Goal: Transaction & Acquisition: Purchase product/service

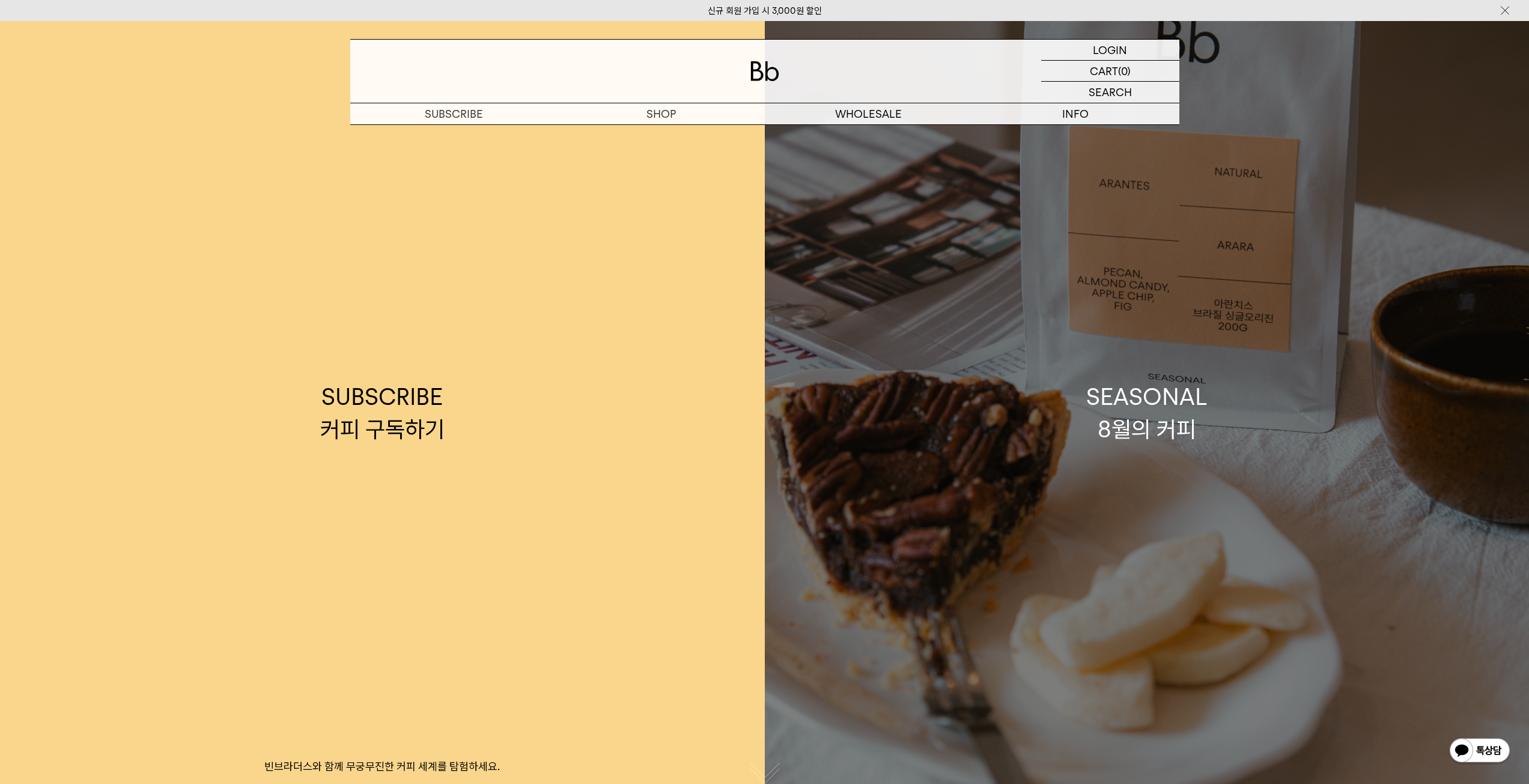
click at [1116, 407] on div "SEASONAL 8월의 커피" at bounding box center [1146, 413] width 121 height 64
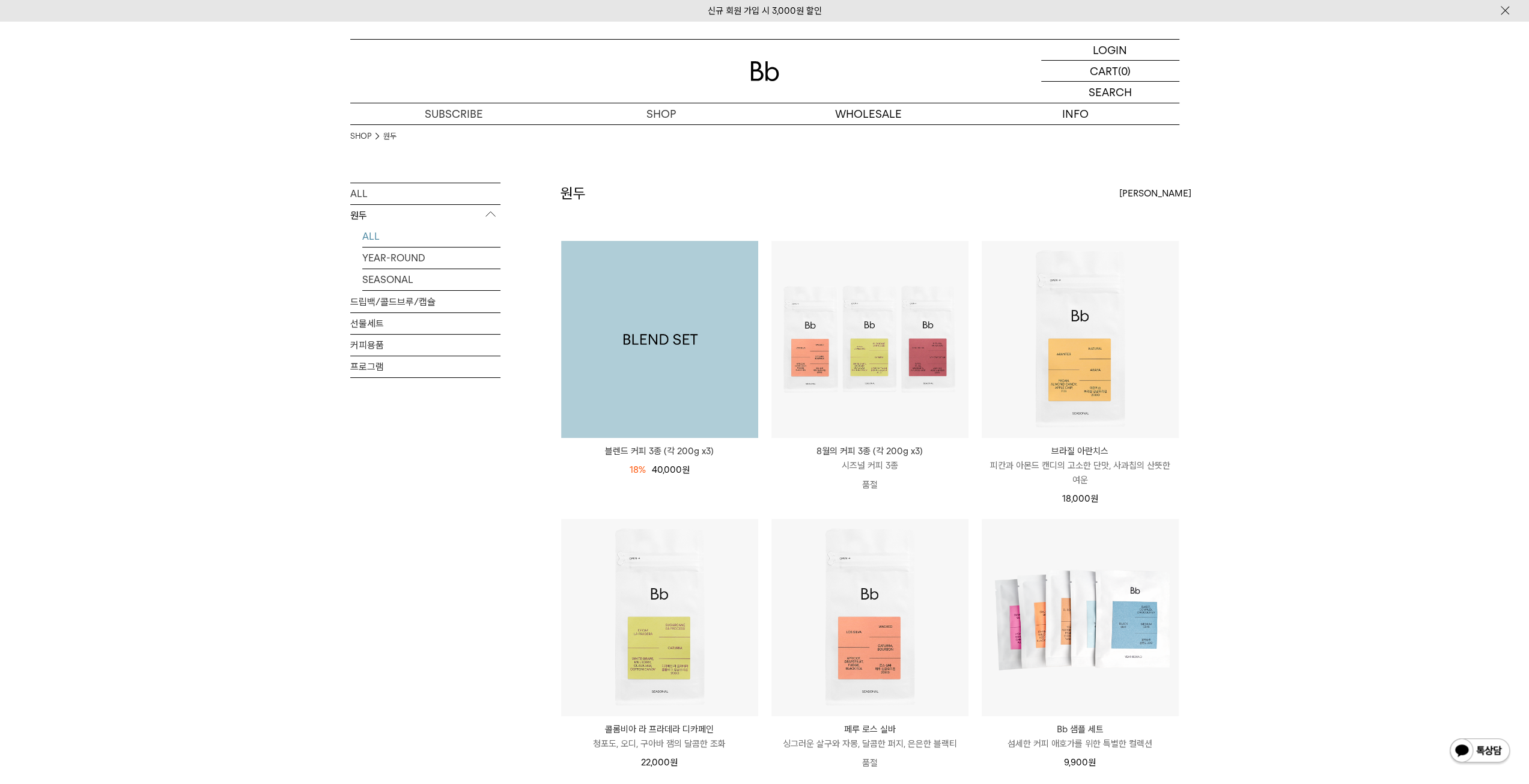
click at [676, 329] on img at bounding box center [660, 339] width 197 height 197
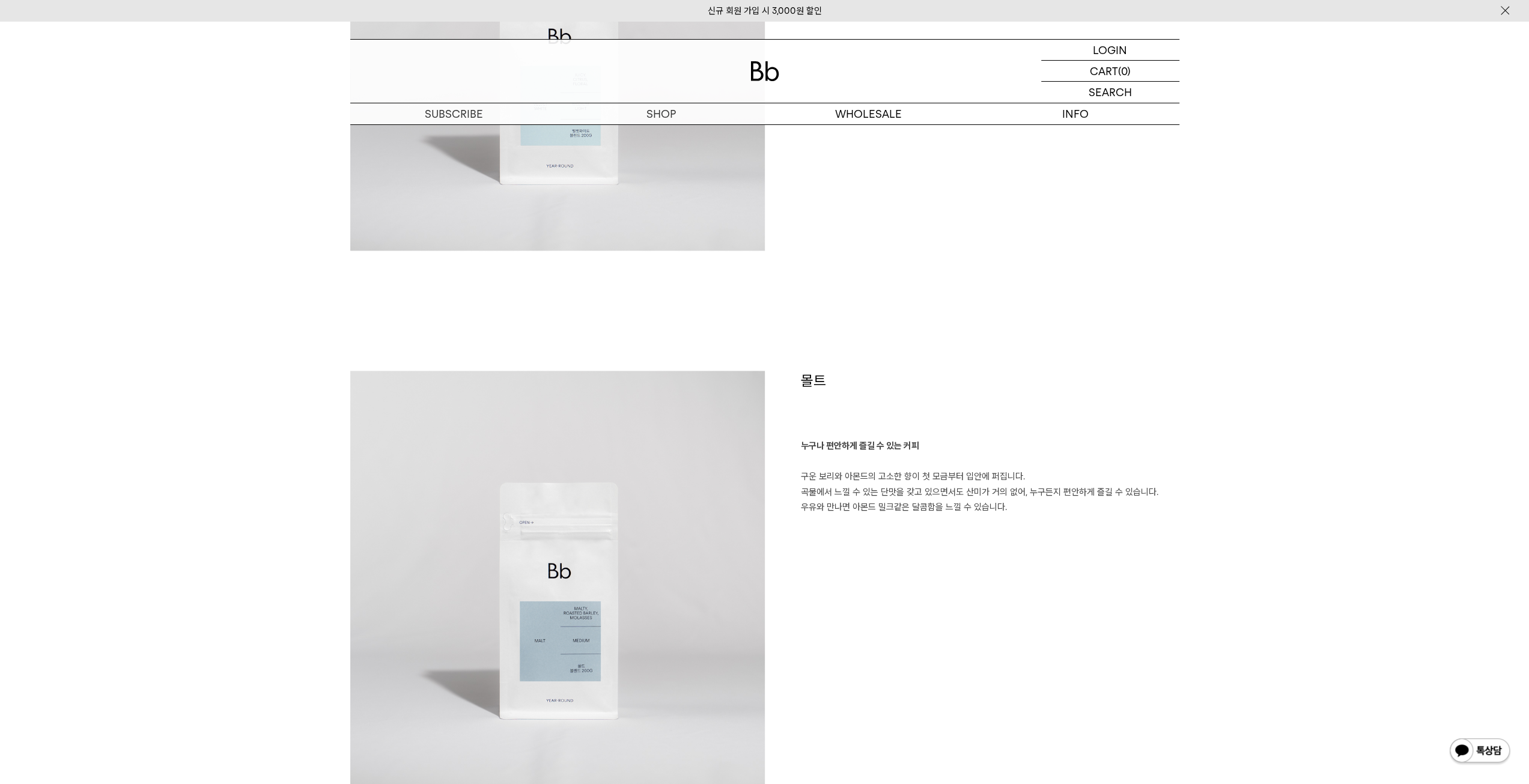
scroll to position [1321, 0]
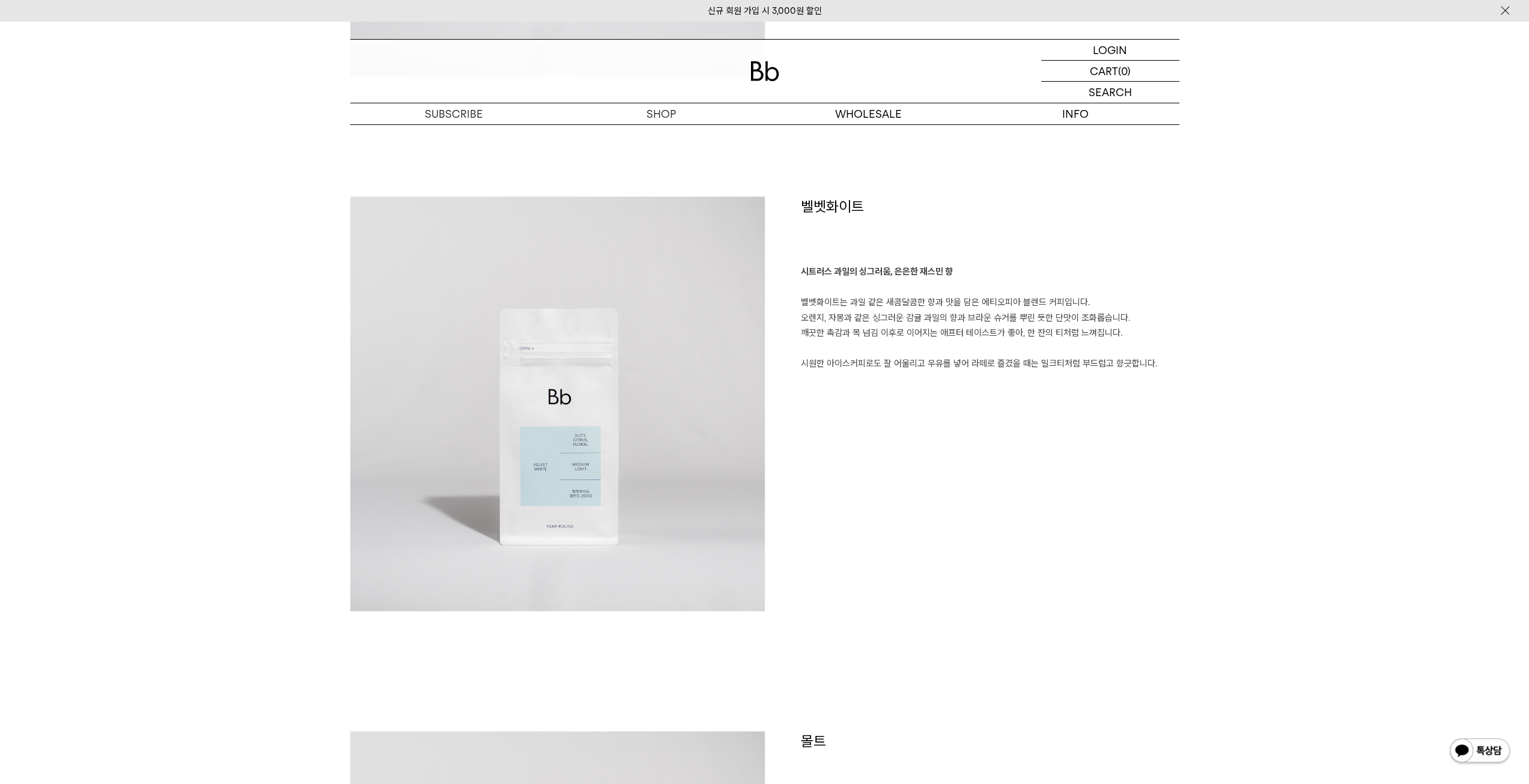
drag, startPoint x: 1154, startPoint y: 428, endPoint x: 815, endPoint y: 270, distance: 374.0
click at [815, 270] on div "벨벳화이트 시트러스 과일의 싱그러움, 은은한 재스민 향 벨벳화이트는 과일 같은 새콤달콤한 향과 맛을 담은 에티오피아 블렌드 커피입니다. 오렌지…" at bounding box center [971, 403] width 414 height 414
drag, startPoint x: 1287, startPoint y: 373, endPoint x: 251, endPoint y: 209, distance: 1048.9
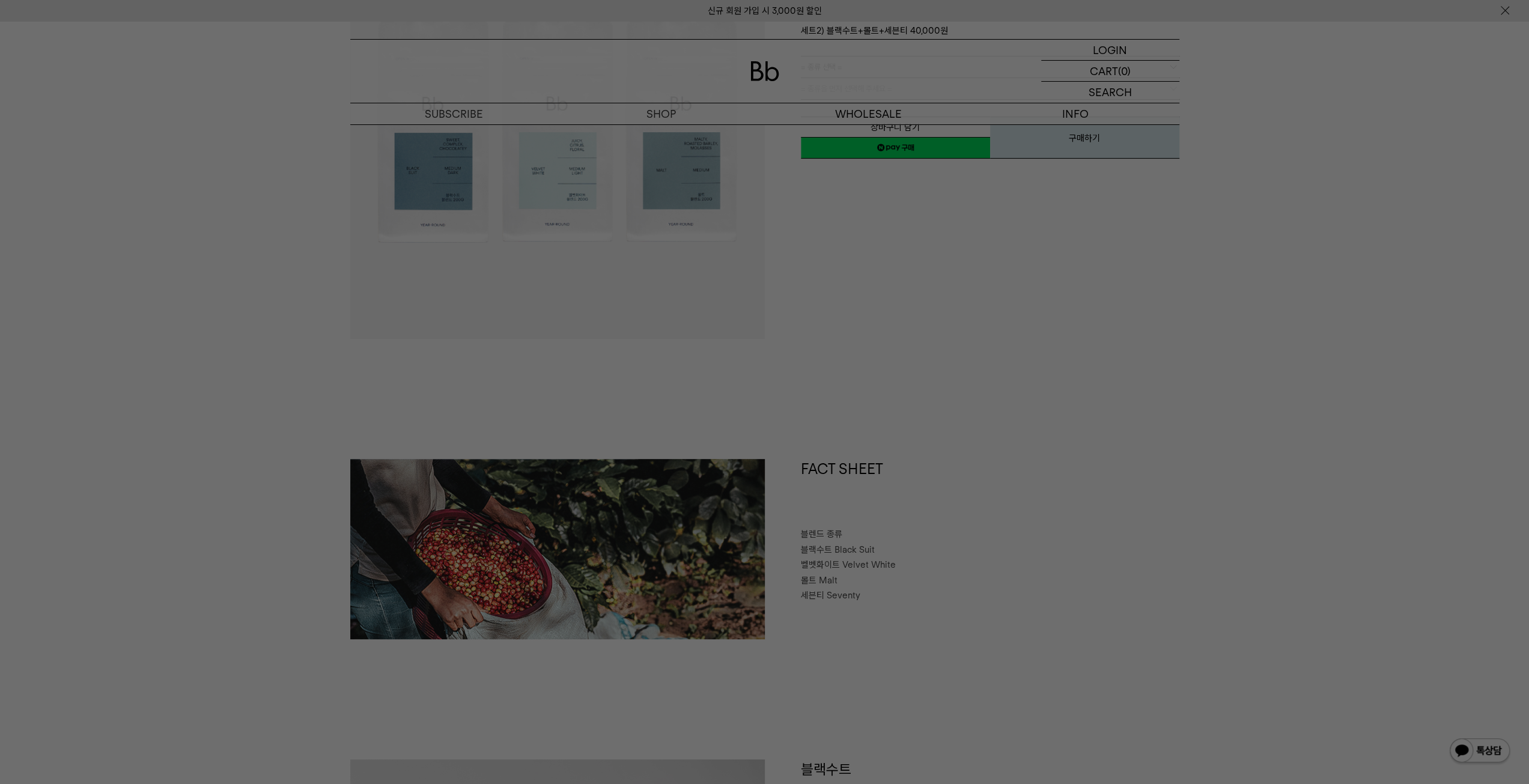
scroll to position [0, 0]
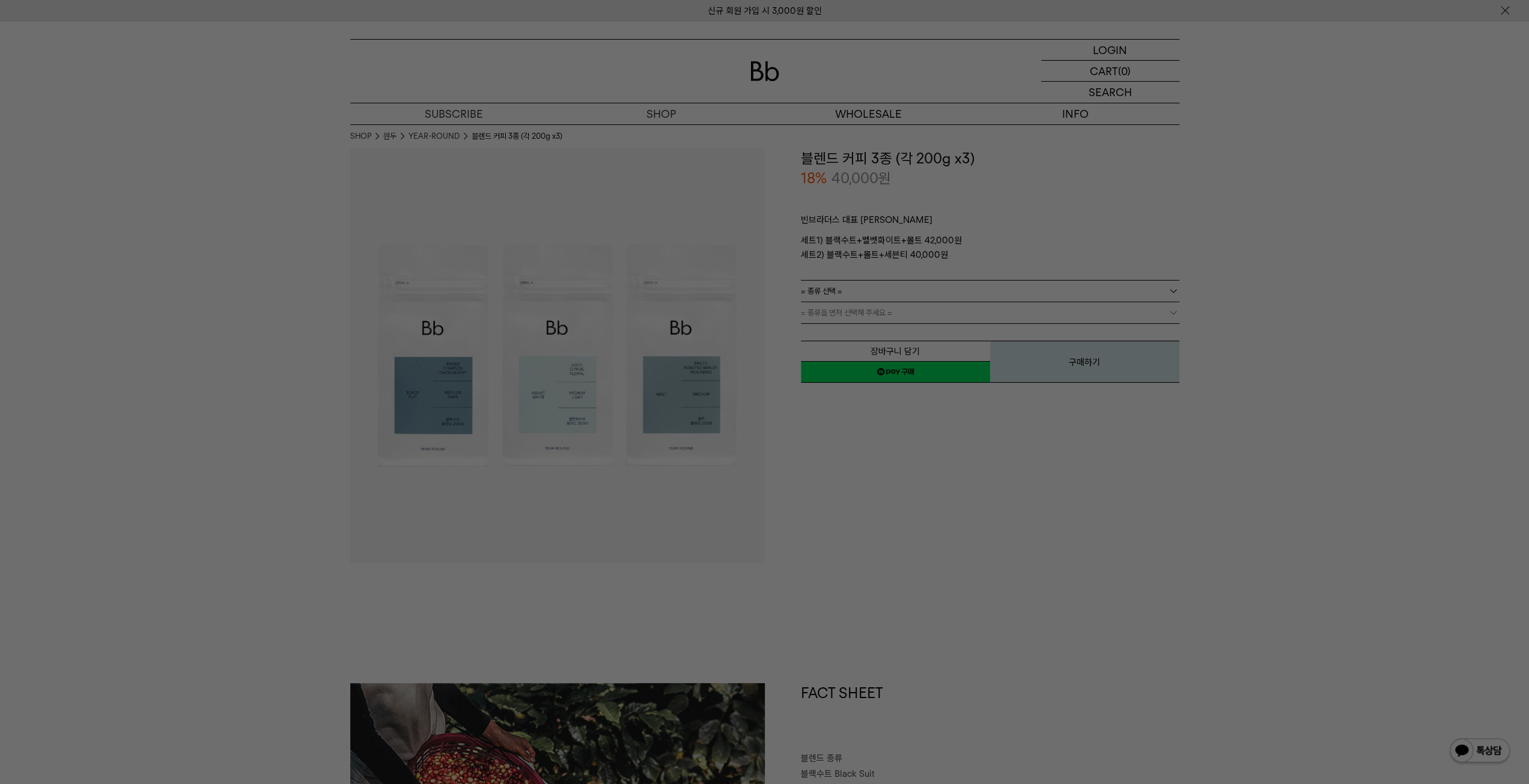
click at [313, 236] on div at bounding box center [764, 392] width 1529 height 784
